Goal: Information Seeking & Learning: Learn about a topic

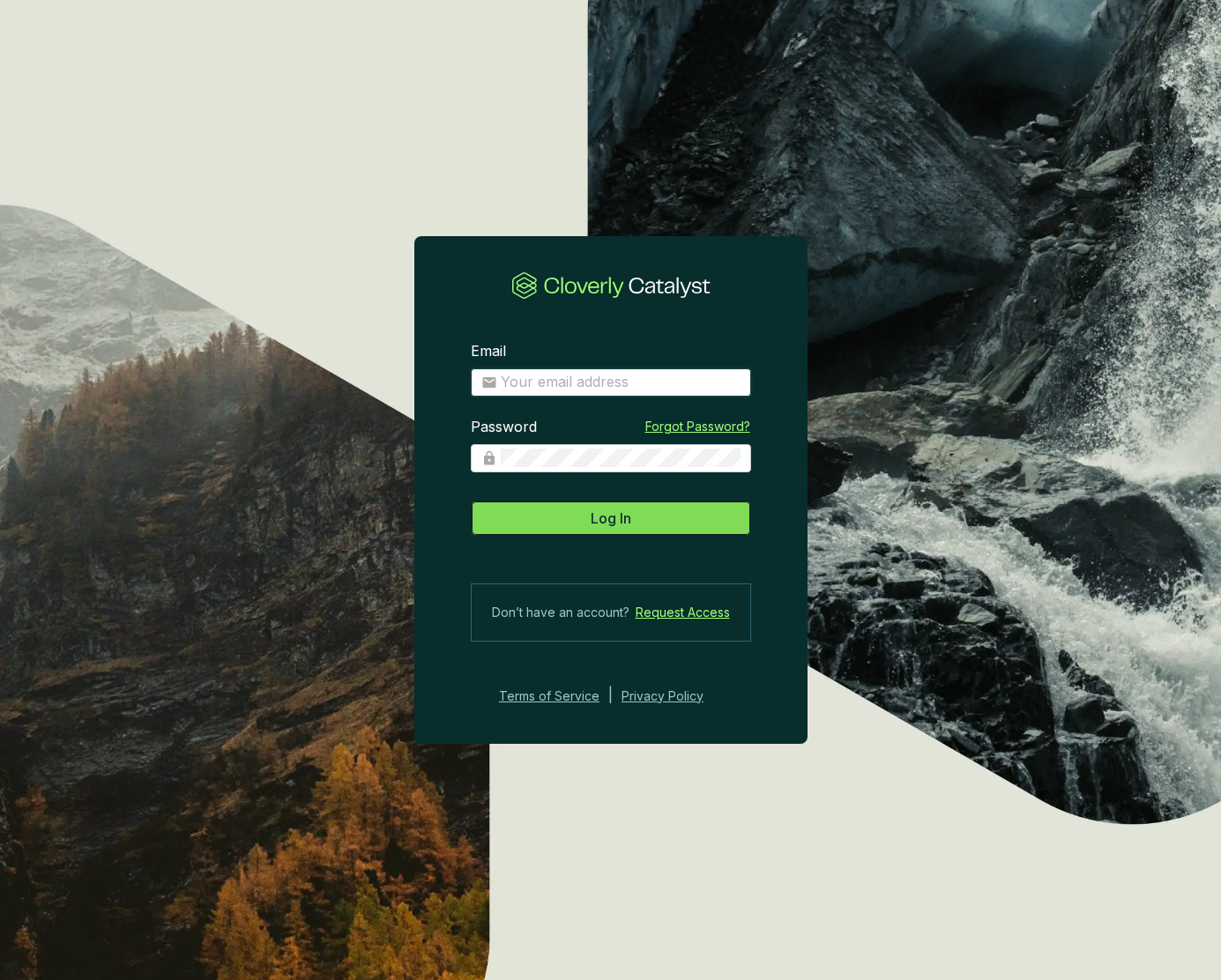
type input "[PERSON_NAME][EMAIL_ADDRESS][DOMAIN_NAME]"
click at [610, 519] on span "Log In" at bounding box center [610, 518] width 41 height 21
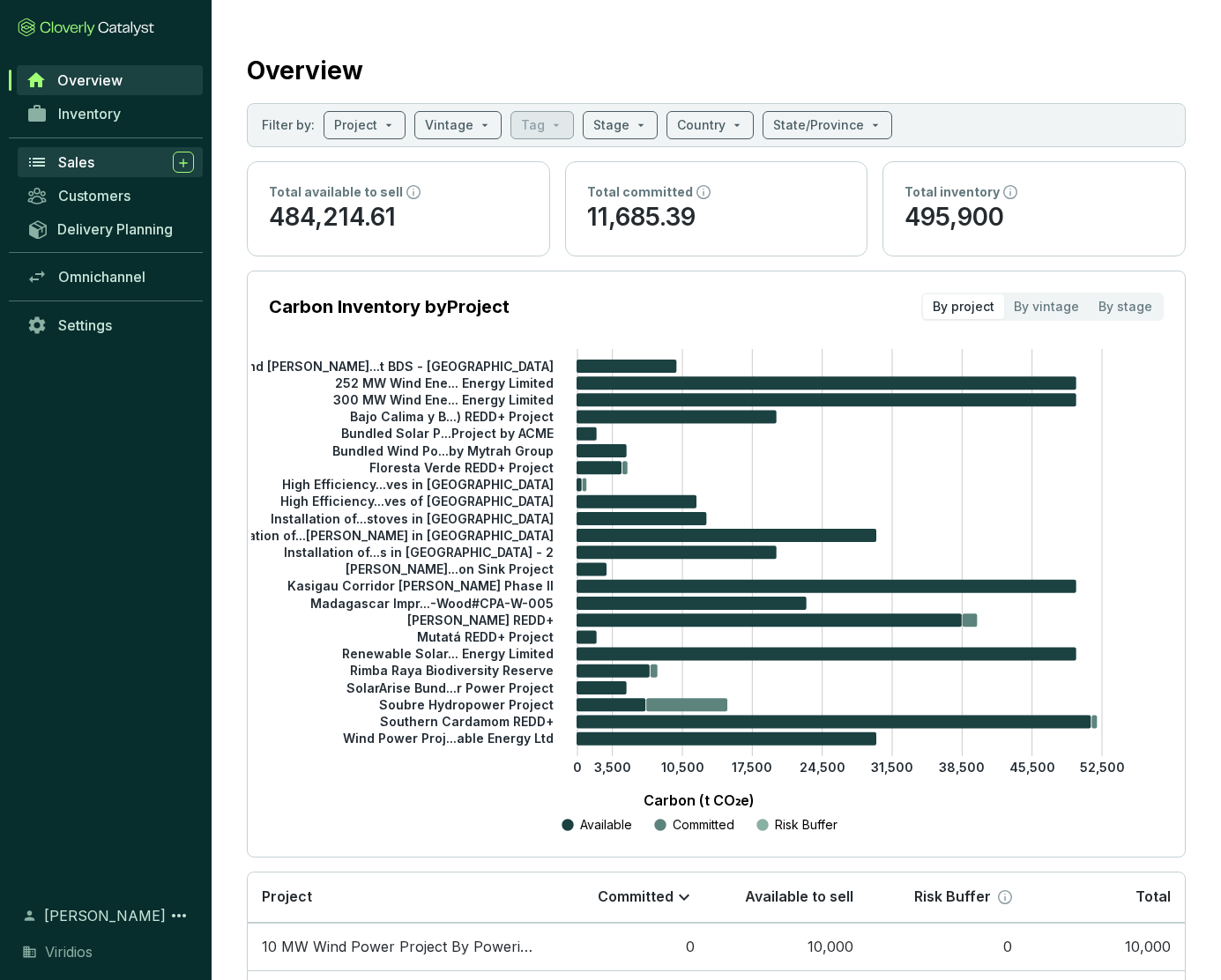
click at [79, 164] on span "Sales" at bounding box center [76, 162] width 36 height 18
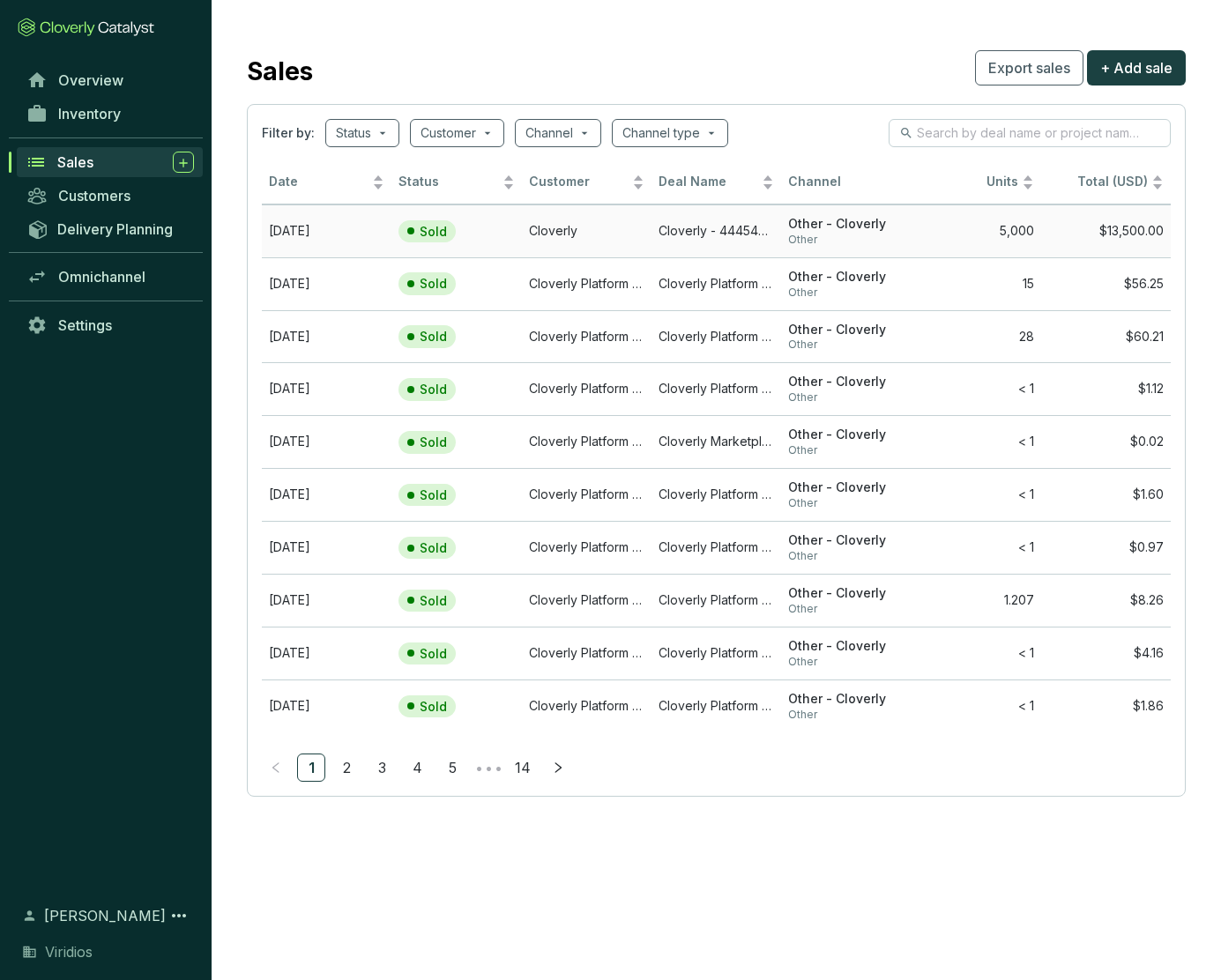
click at [620, 229] on td "Cloverly" at bounding box center [587, 230] width 130 height 52
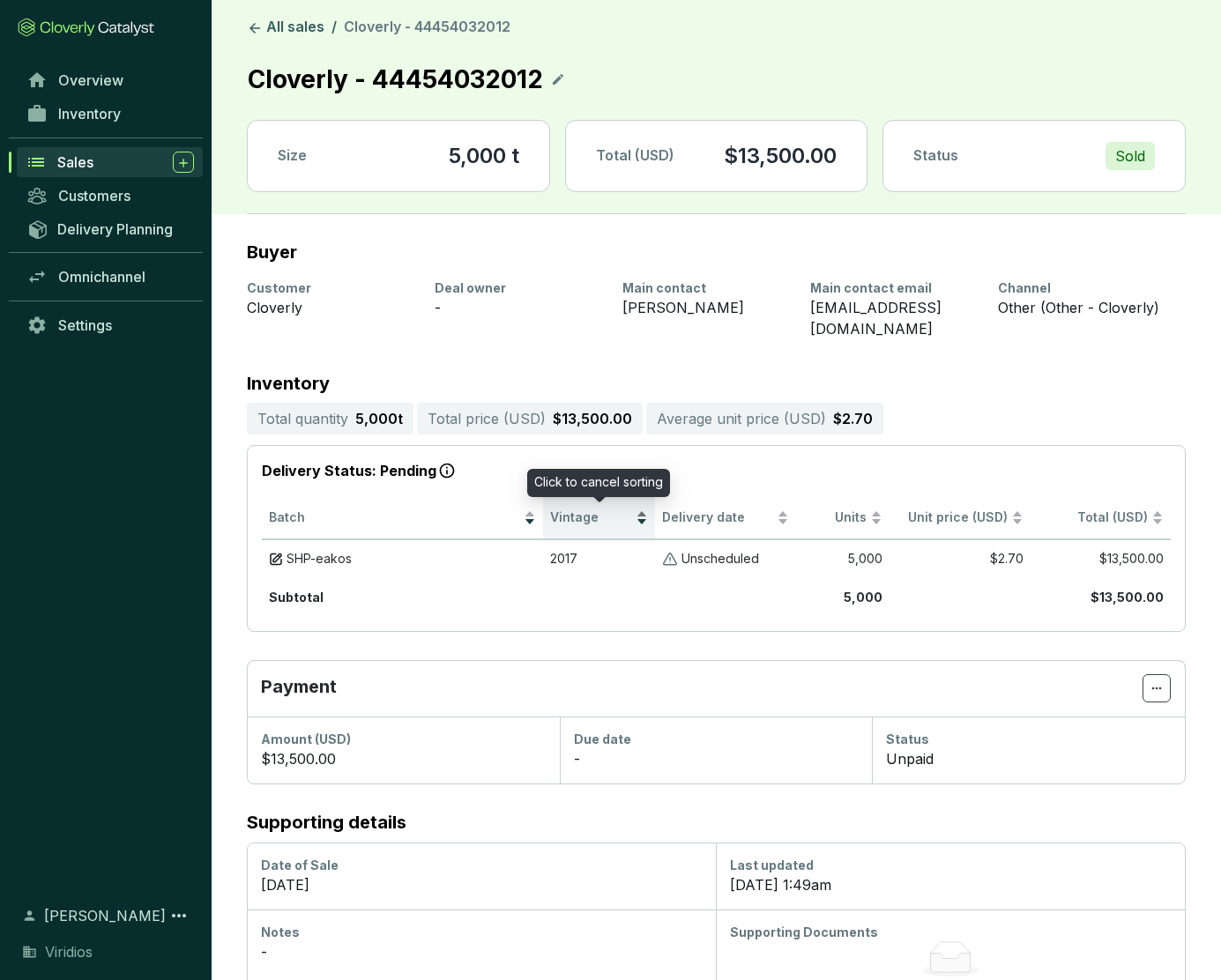
scroll to position [17, 0]
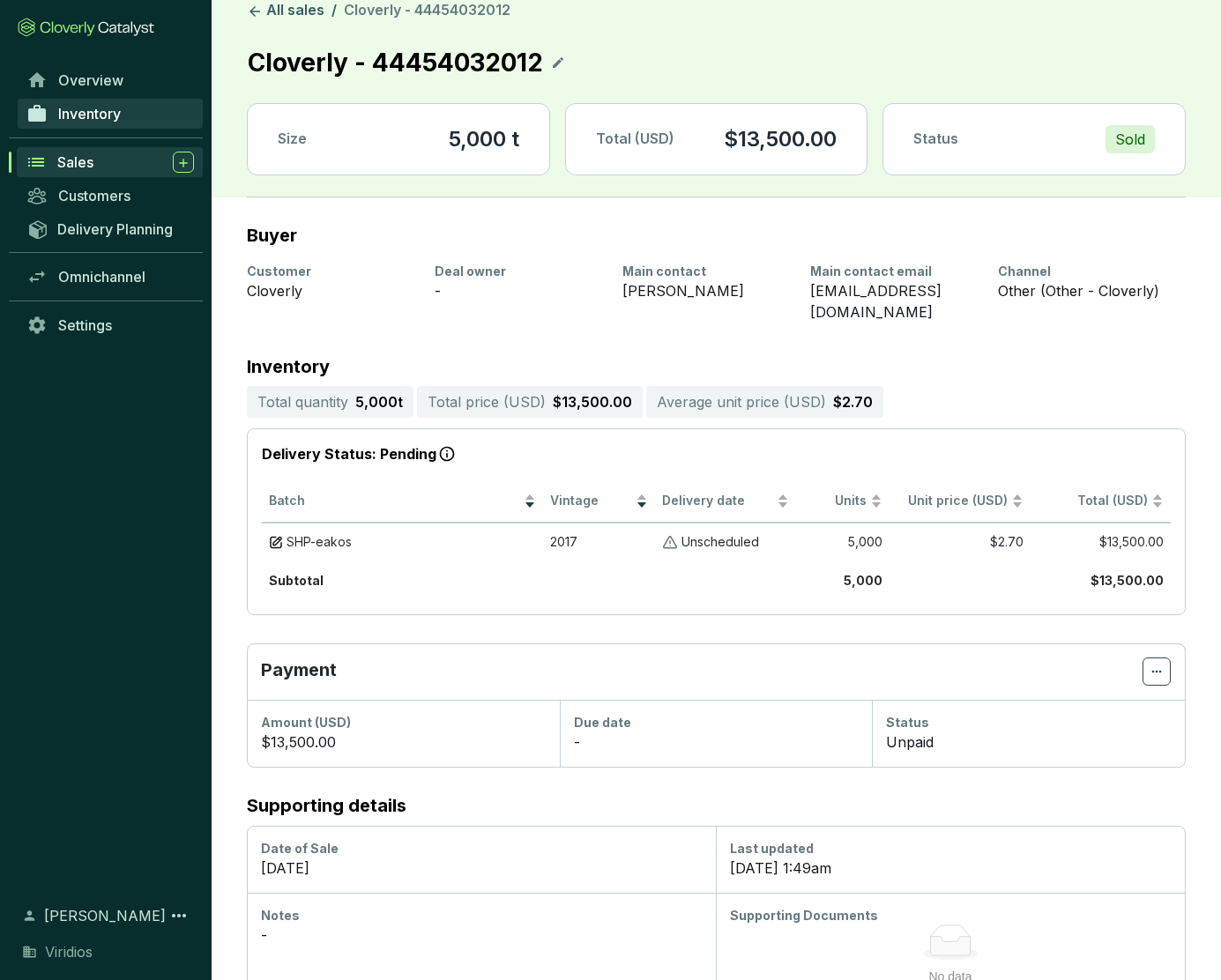
click at [87, 111] on span "Inventory" at bounding box center [89, 113] width 63 height 18
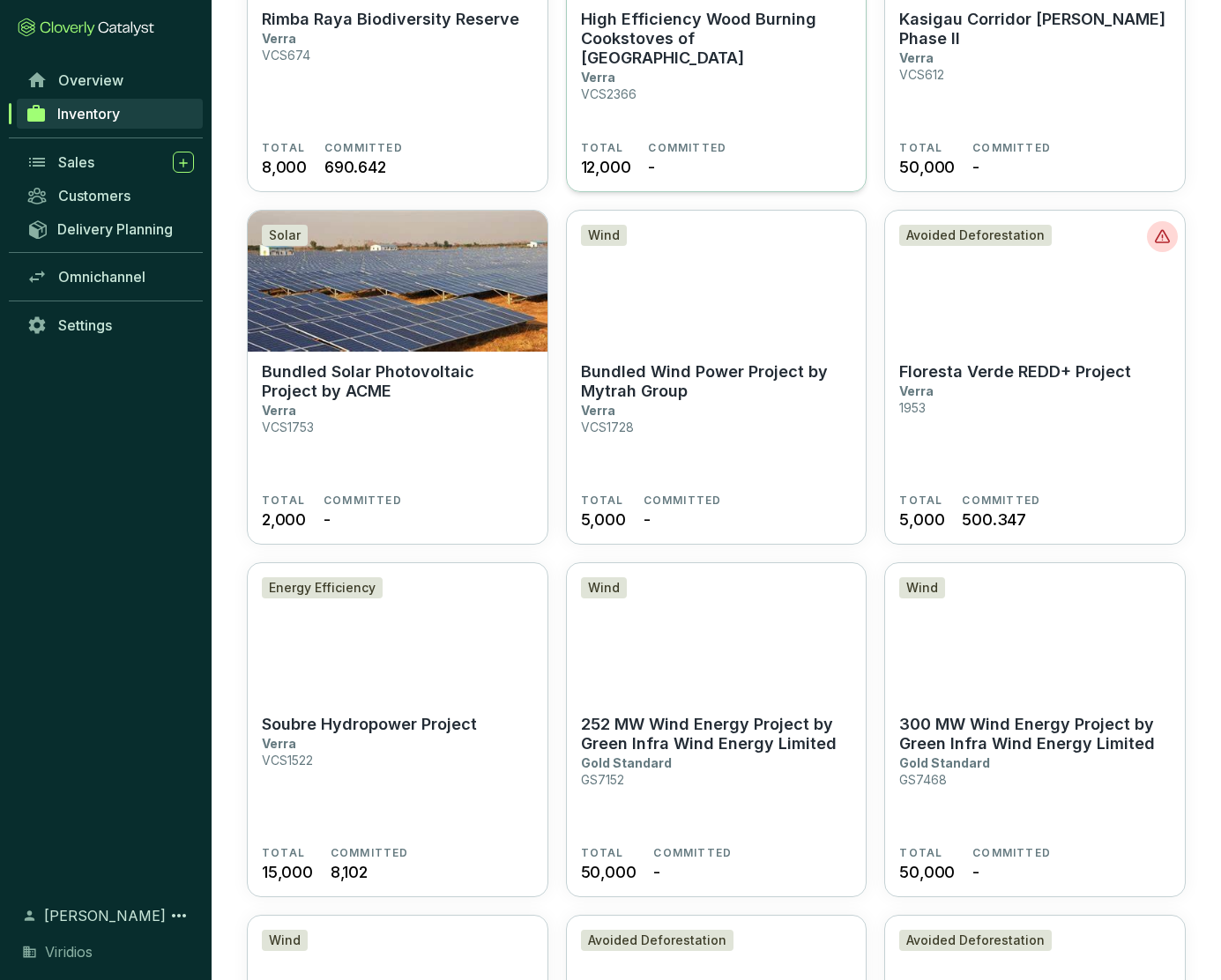
scroll to position [1015, 0]
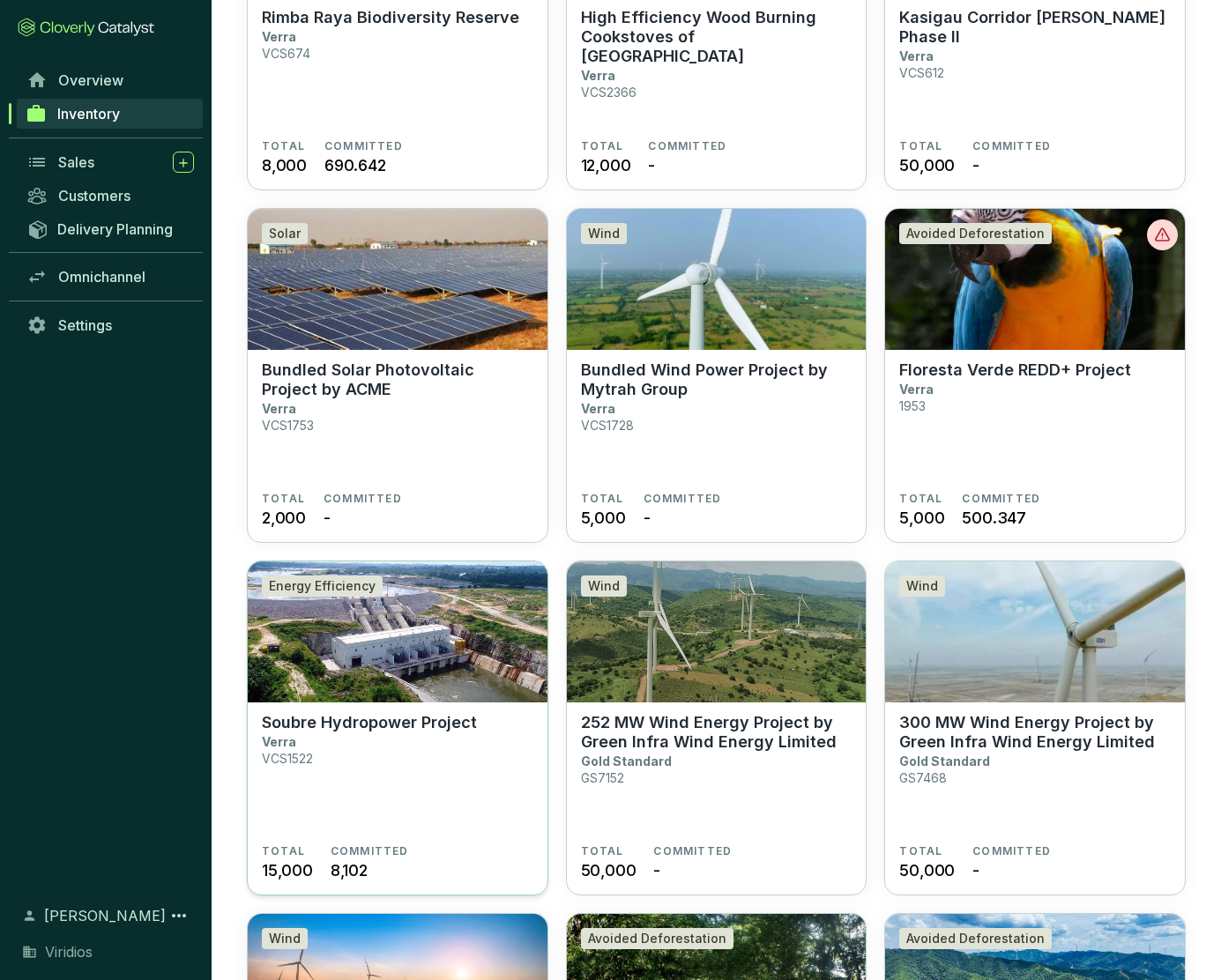
click at [481, 773] on section "Soubre Hydropower Project Verra VCS1522" at bounding box center [397, 778] width 272 height 132
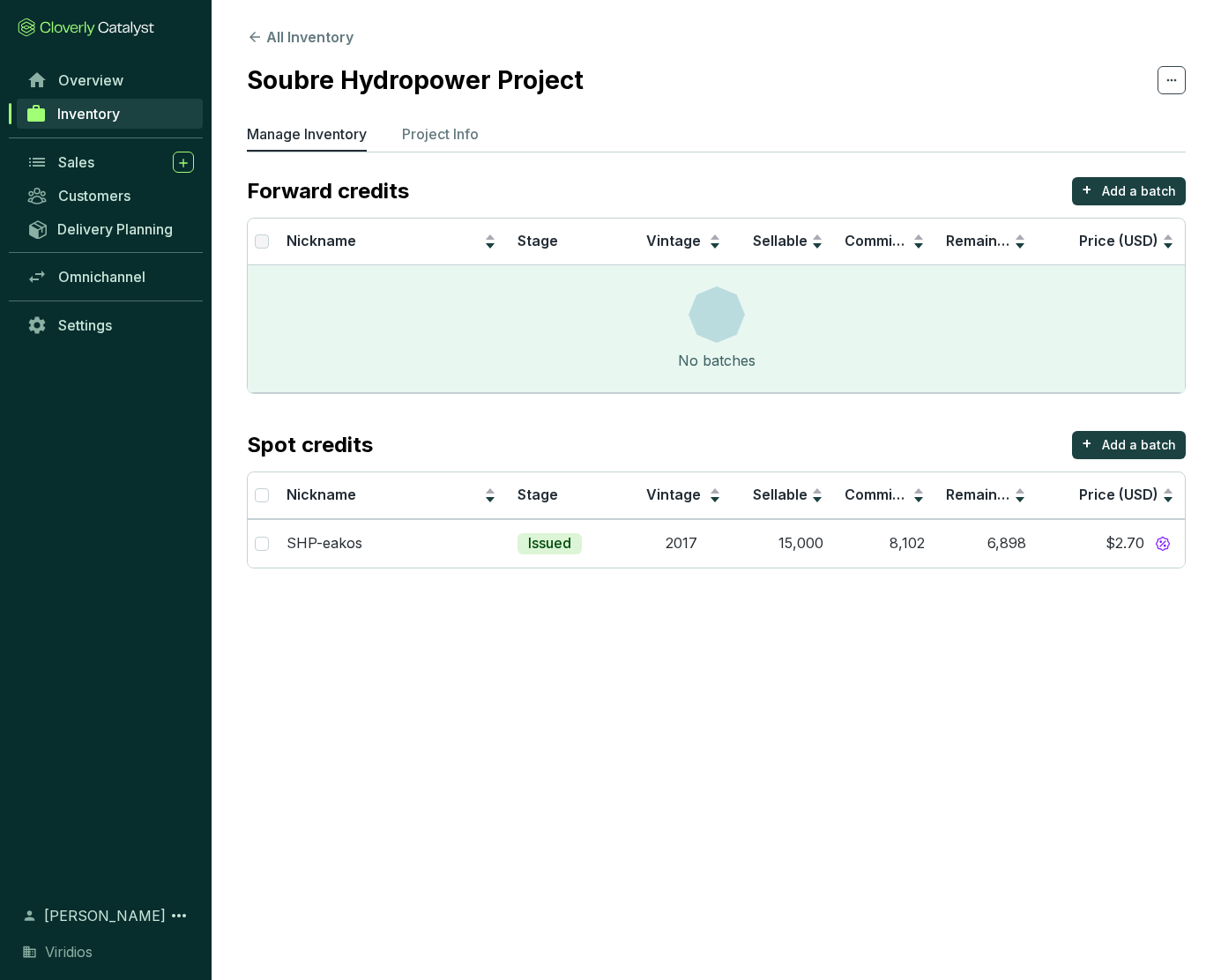
click at [87, 113] on span "Inventory" at bounding box center [88, 113] width 63 height 18
